Goal: Transaction & Acquisition: Purchase product/service

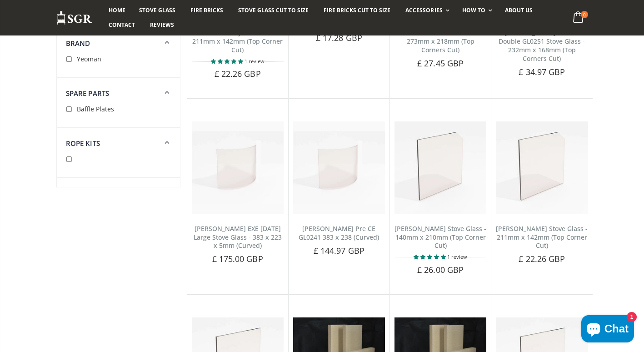
scroll to position [1181, 0]
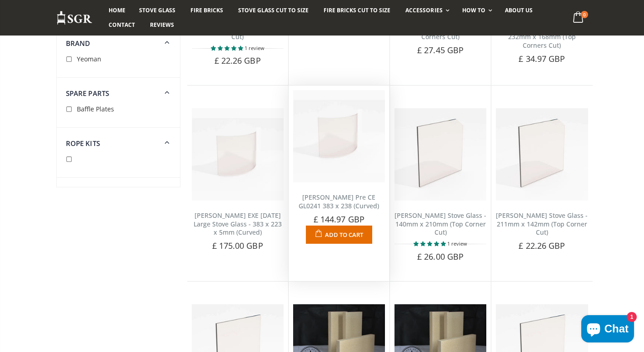
click at [314, 159] on img at bounding box center [339, 136] width 92 height 92
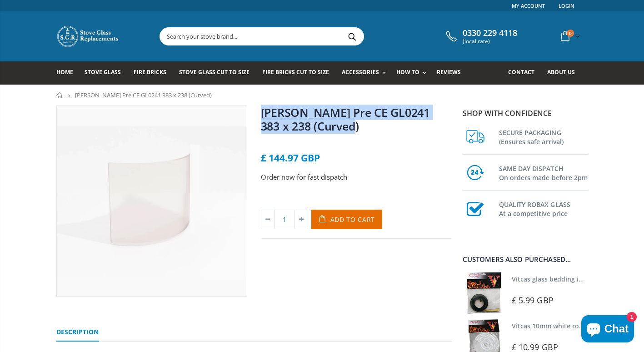
drag, startPoint x: 343, startPoint y: 124, endPoint x: 256, endPoint y: 114, distance: 87.4
click at [256, 114] on div "[PERSON_NAME] Pre CE GL0241 383 x 238 (Curved) No reviews £ 144.97 GBP Order no…" at bounding box center [356, 200] width 204 height 191
drag, startPoint x: 256, startPoint y: 114, endPoint x: 272, endPoint y: 115, distance: 16.4
copy link "[PERSON_NAME] Pre CE GL0241 383 x 238 (Curved)"
